Goal: Find specific page/section: Find specific page/section

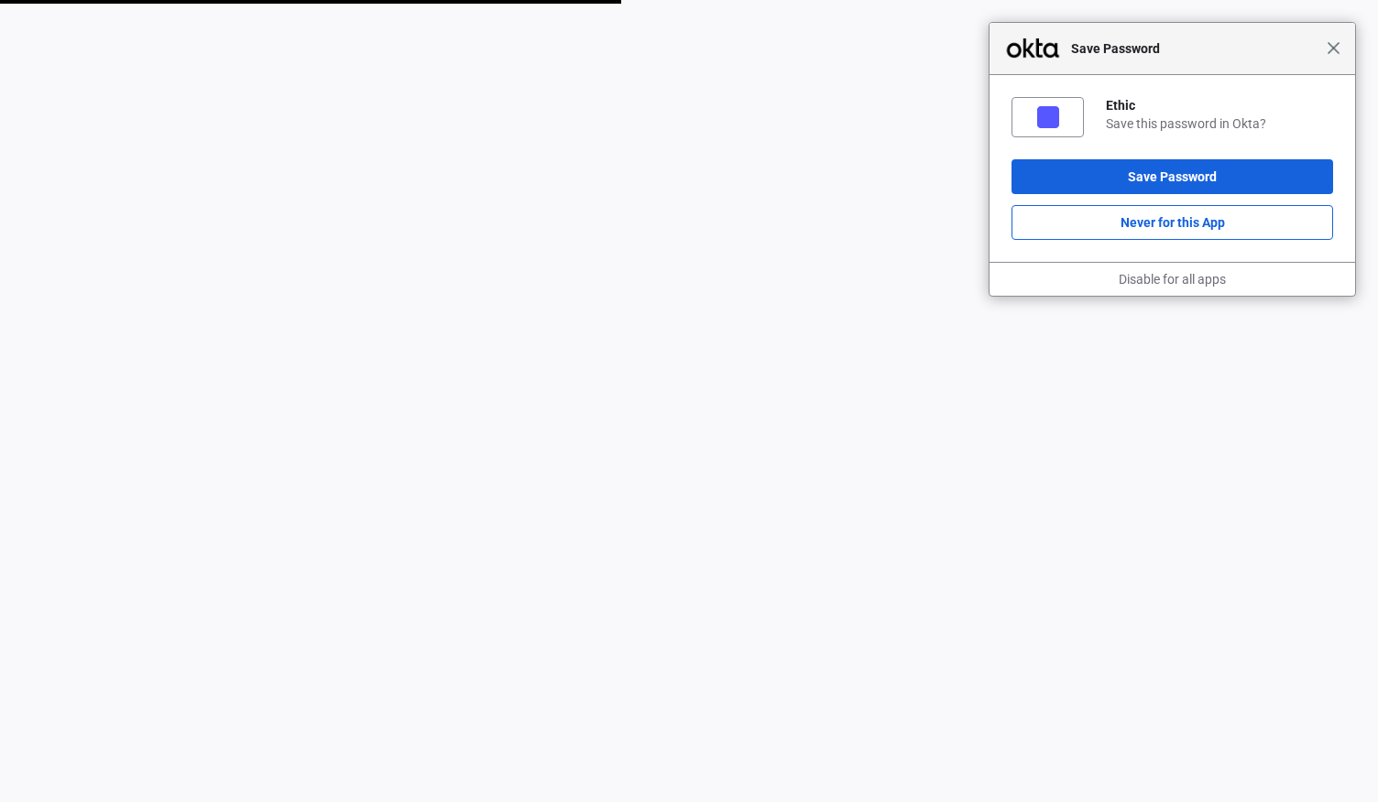
click at [1331, 49] on span "Close" at bounding box center [1333, 48] width 14 height 14
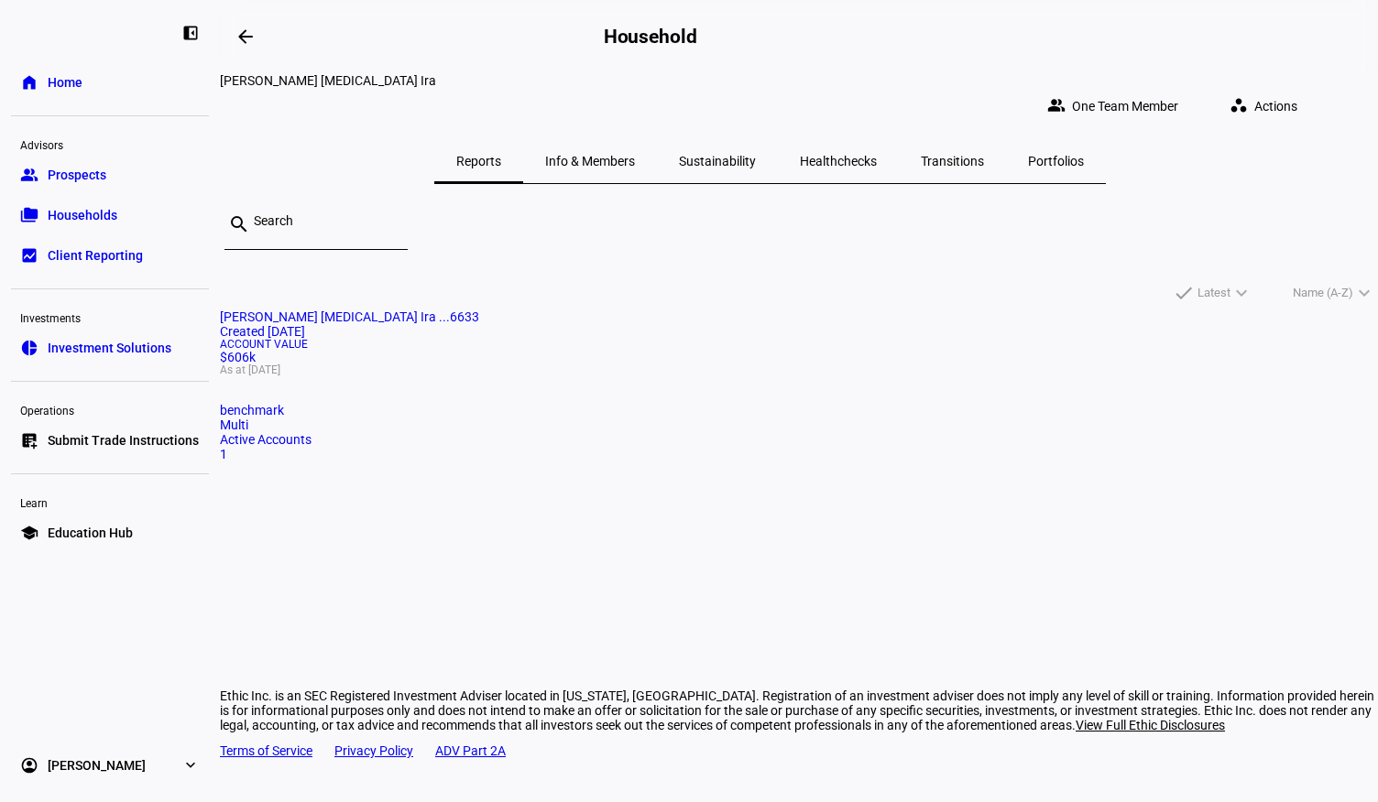
click at [99, 215] on span "Households" at bounding box center [83, 215] width 70 height 18
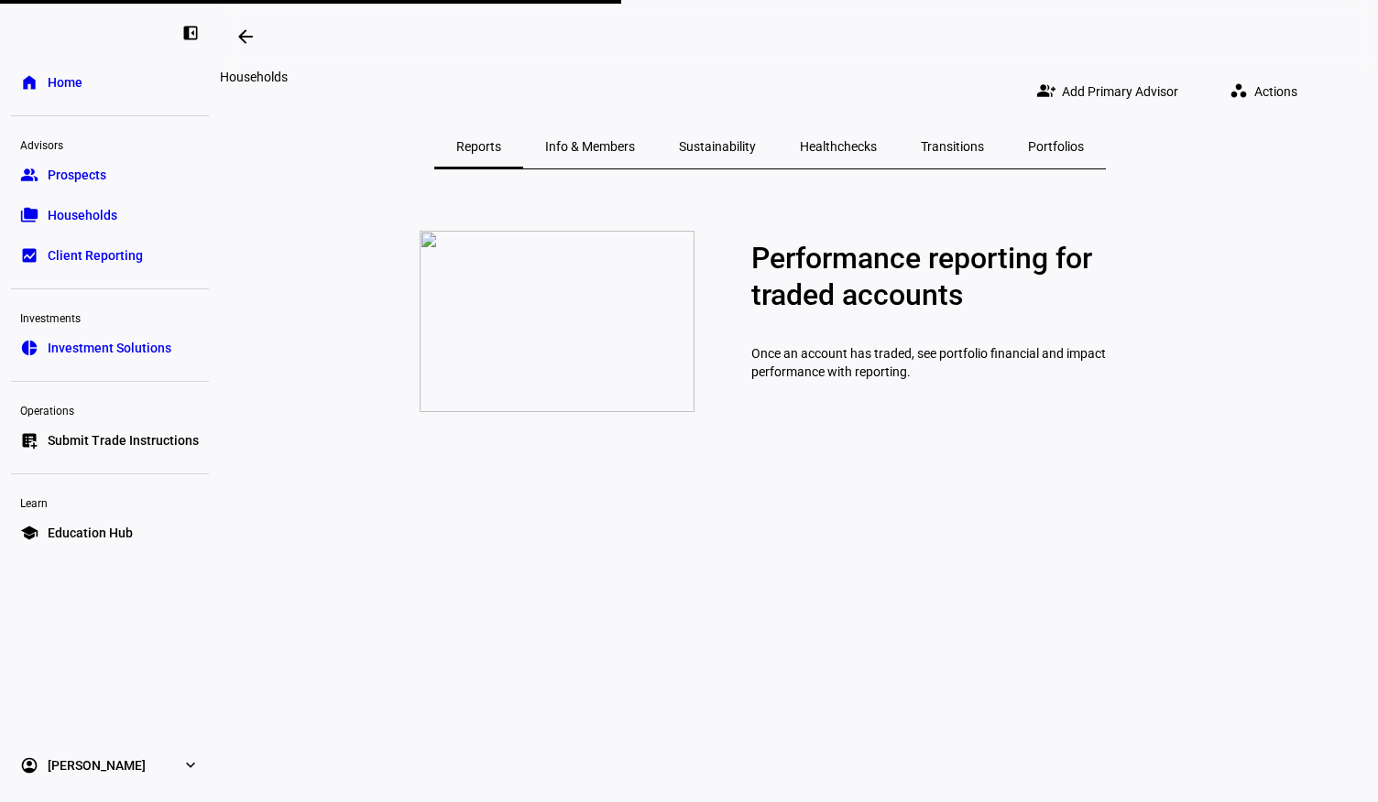
click at [252, 41] on mat-icon "arrow_backwards" at bounding box center [245, 37] width 22 height 22
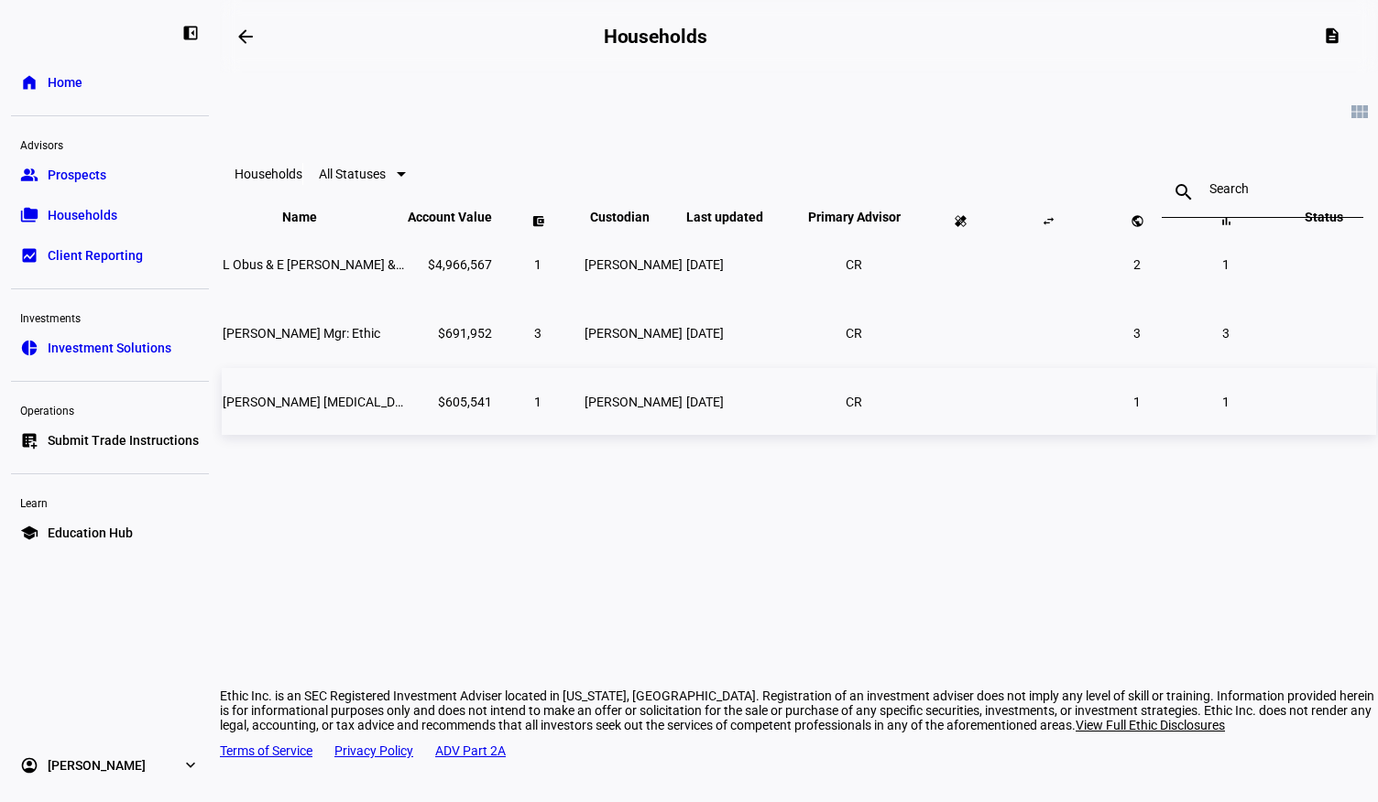
click at [395, 435] on td "[PERSON_NAME] [MEDICAL_DATA] Ira" at bounding box center [313, 401] width 183 height 67
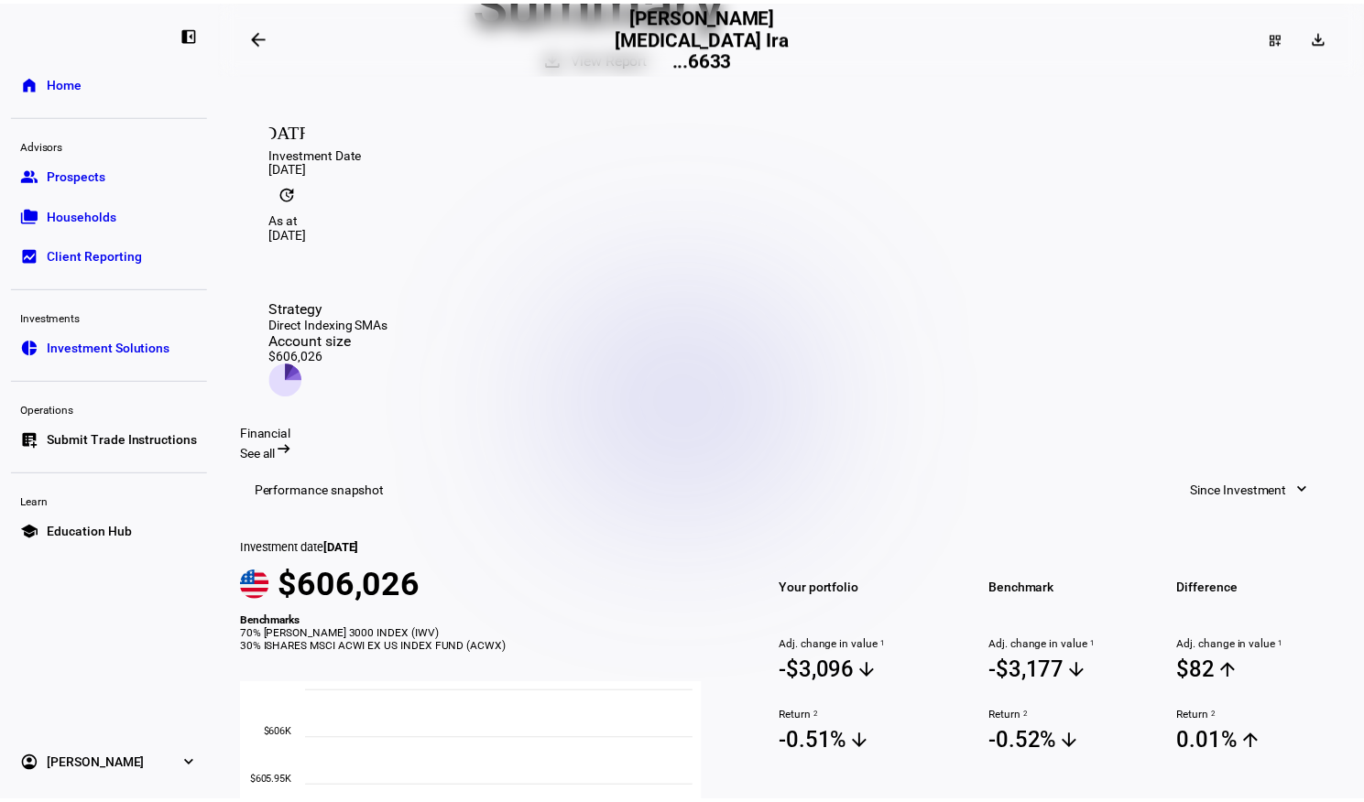
scroll to position [245, 0]
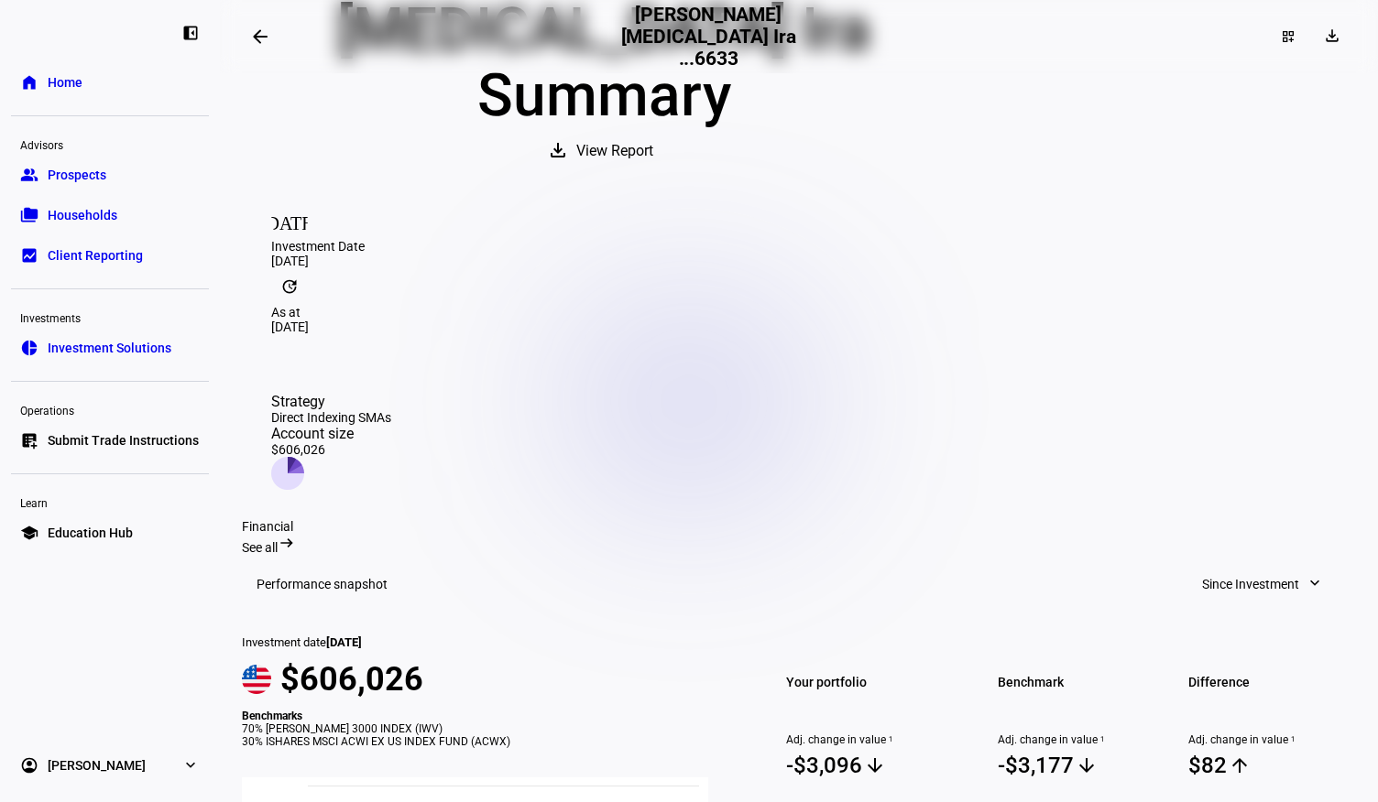
click at [109, 261] on span "Client Reporting" at bounding box center [95, 255] width 95 height 18
